Goal: Transaction & Acquisition: Purchase product/service

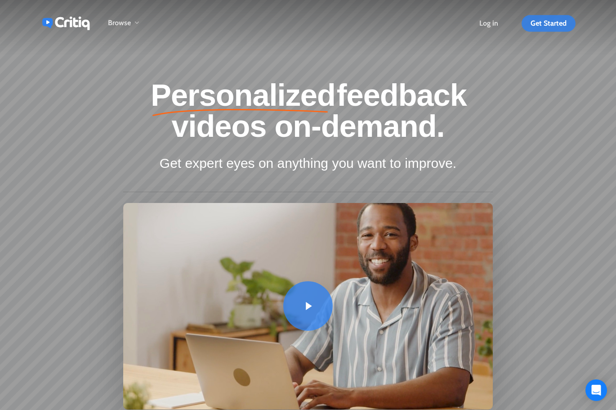
click at [554, 27] on span "Get Started" at bounding box center [549, 23] width 36 height 9
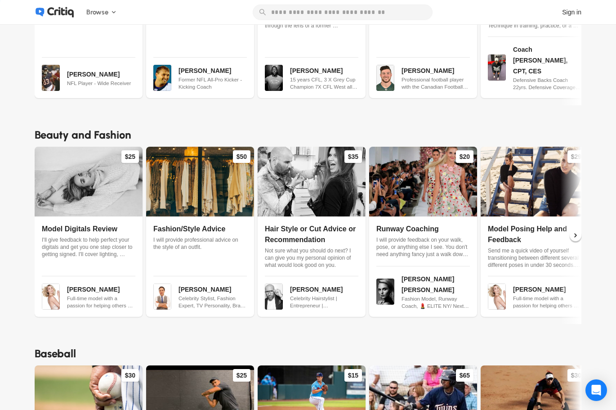
scroll to position [1883, 0]
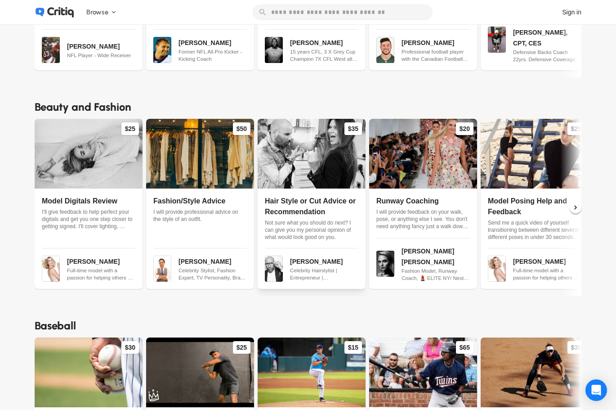
click at [289, 197] on span "Hair Style or Cut Advice or Recommendation" at bounding box center [310, 206] width 91 height 18
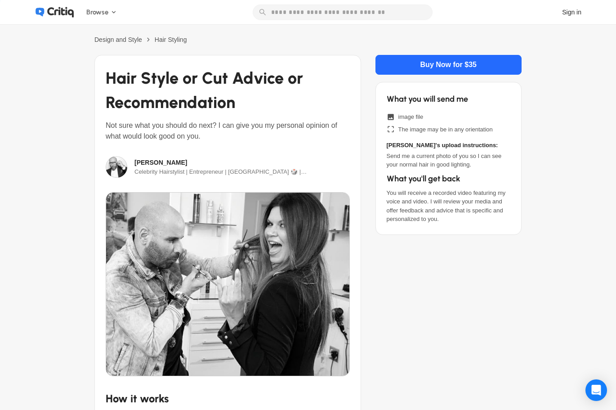
click at [63, 13] on icon at bounding box center [60, 12] width 27 height 10
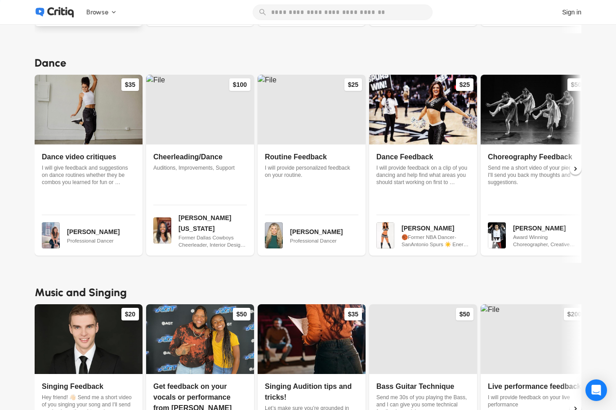
scroll to position [3199, 0]
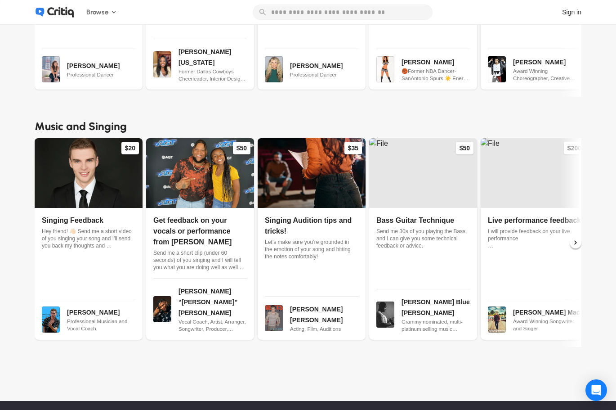
click at [281, 409] on span "How it works" at bounding box center [290, 416] width 36 height 7
